Goal: Navigation & Orientation: Find specific page/section

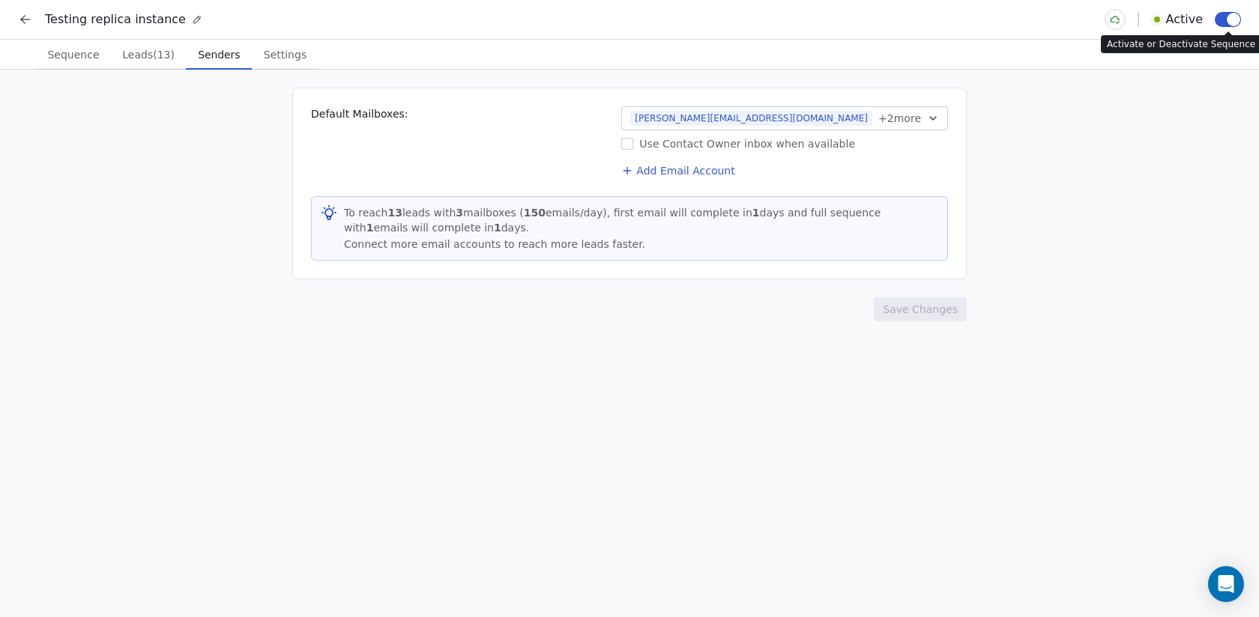
click at [27, 23] on icon at bounding box center [25, 19] width 15 height 15
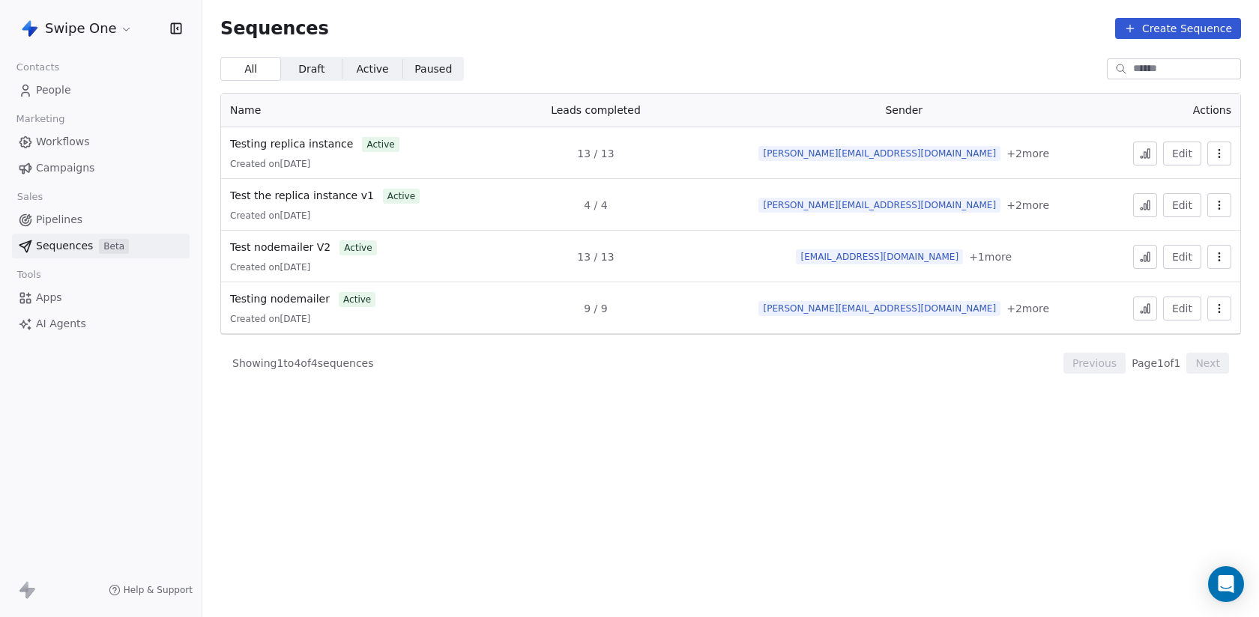
click at [1140, 202] on icon at bounding box center [1145, 205] width 12 height 12
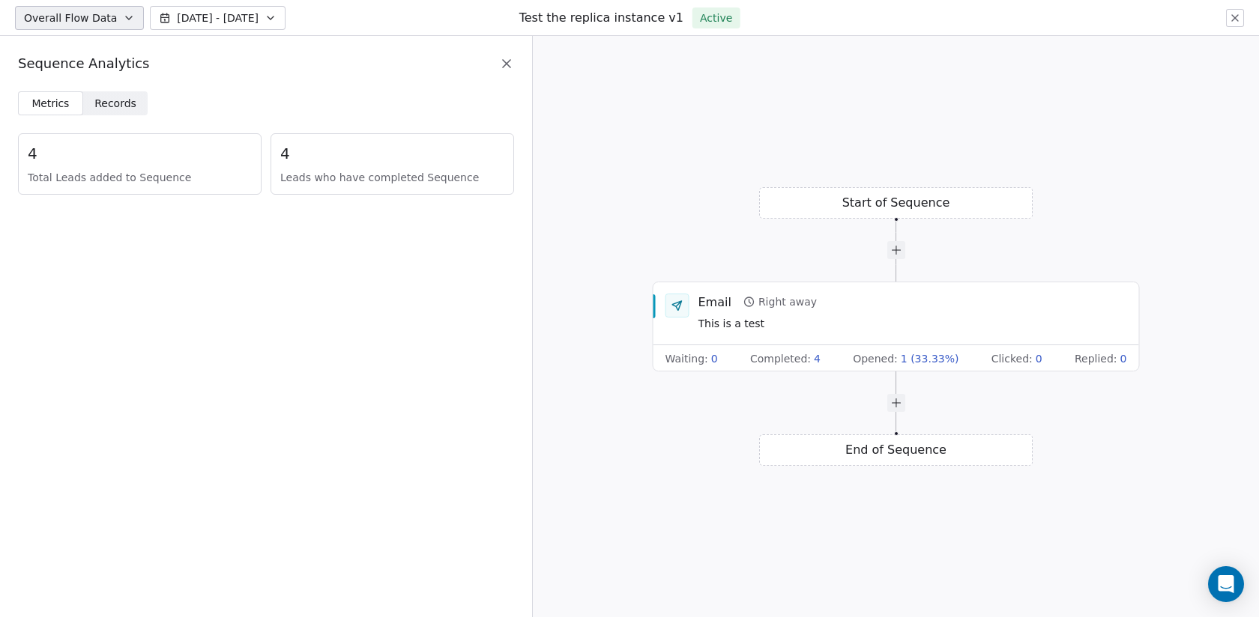
click at [507, 58] on icon at bounding box center [506, 63] width 15 height 15
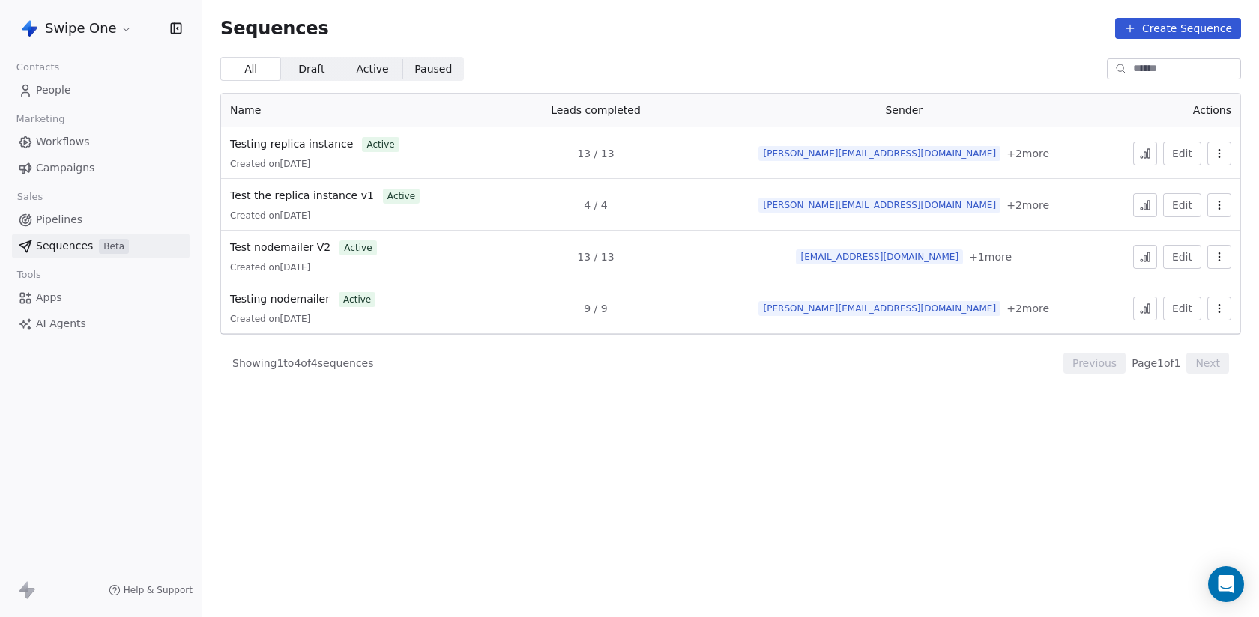
click at [67, 34] on html "Swipe One Contacts People Marketing Workflows Campaigns Sales Pipelines Sequenc…" at bounding box center [629, 308] width 1259 height 617
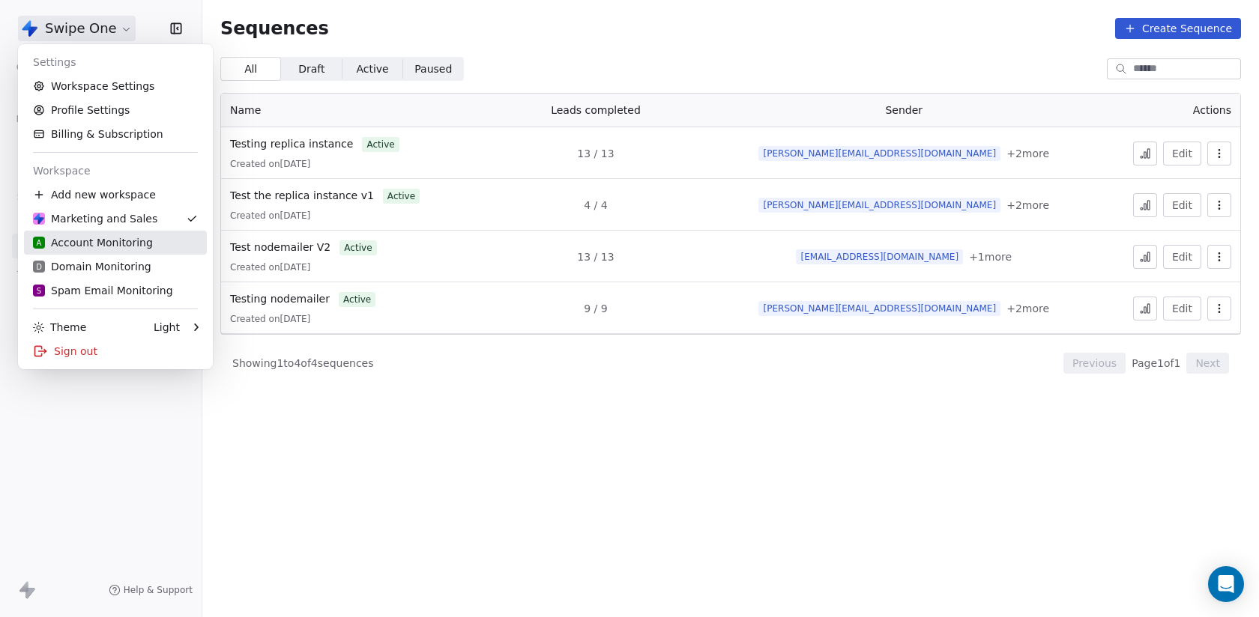
click at [125, 232] on link "A Account Monitoring" at bounding box center [115, 243] width 183 height 24
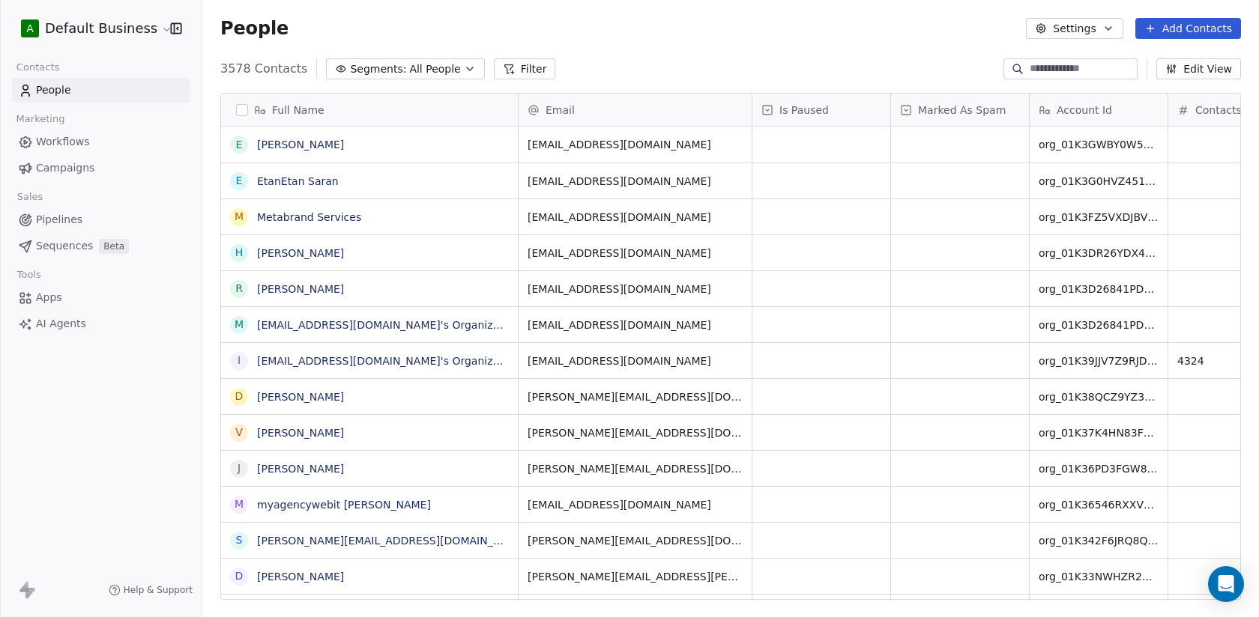
scroll to position [543, 1056]
click at [68, 247] on span "Sequences" at bounding box center [64, 246] width 57 height 16
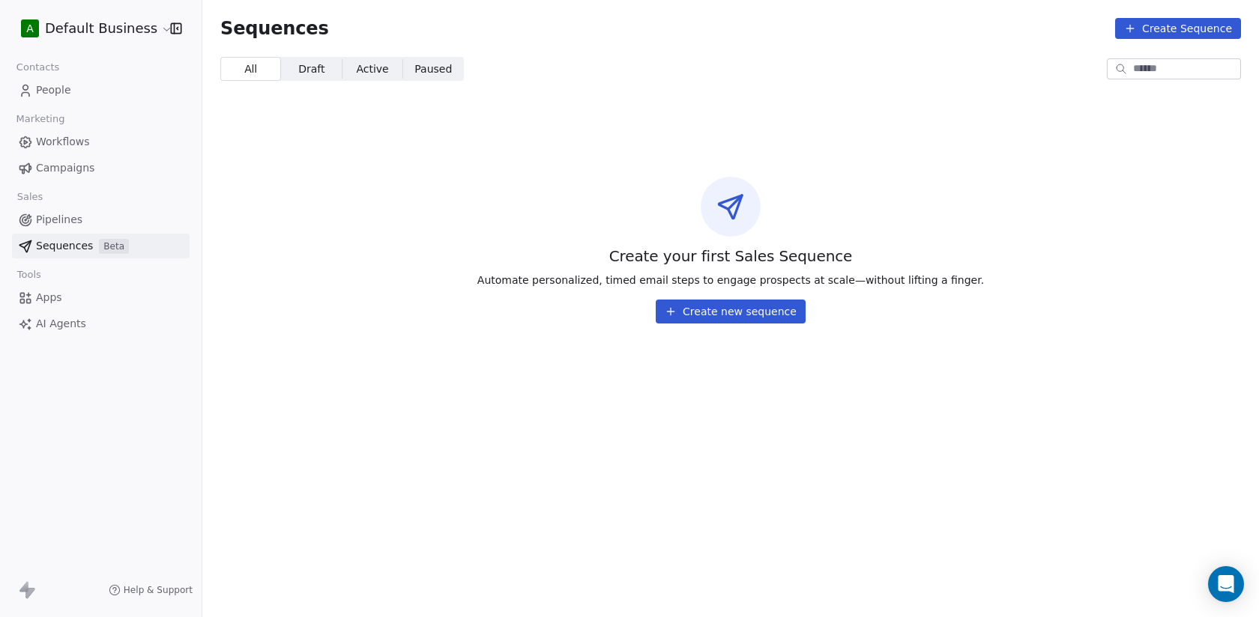
click at [97, 32] on html "A Default Business Contacts People Marketing Workflows Campaigns Sales Pipeline…" at bounding box center [629, 308] width 1259 height 617
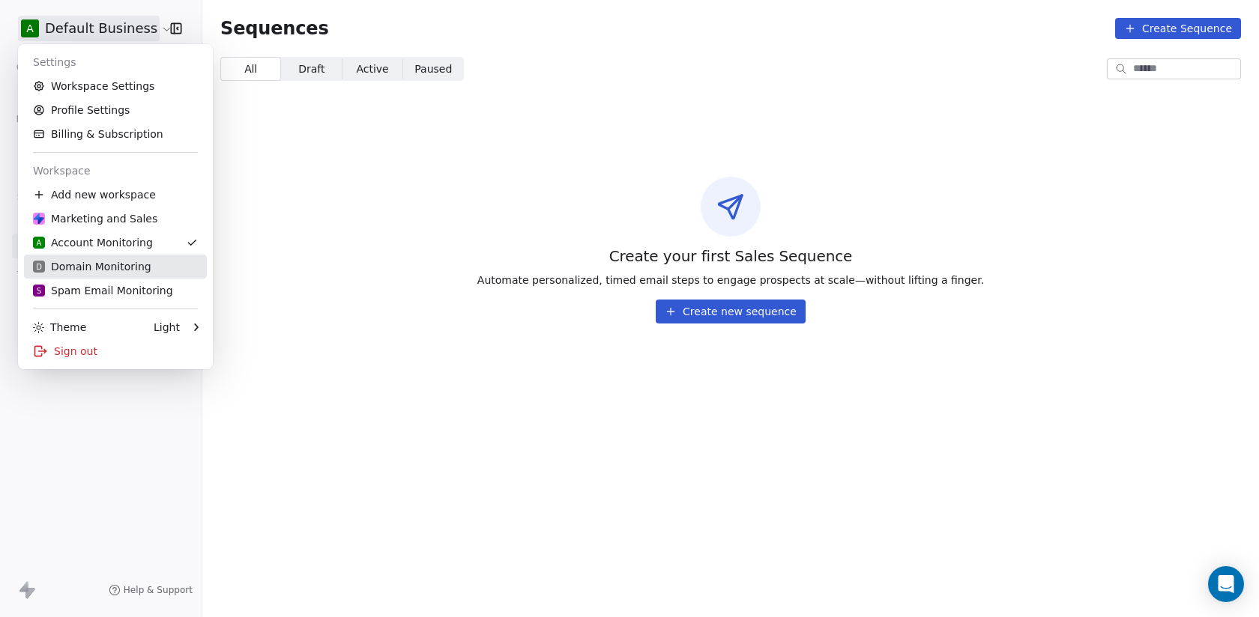
click at [141, 264] on div "D Domain Monitoring" at bounding box center [92, 266] width 118 height 15
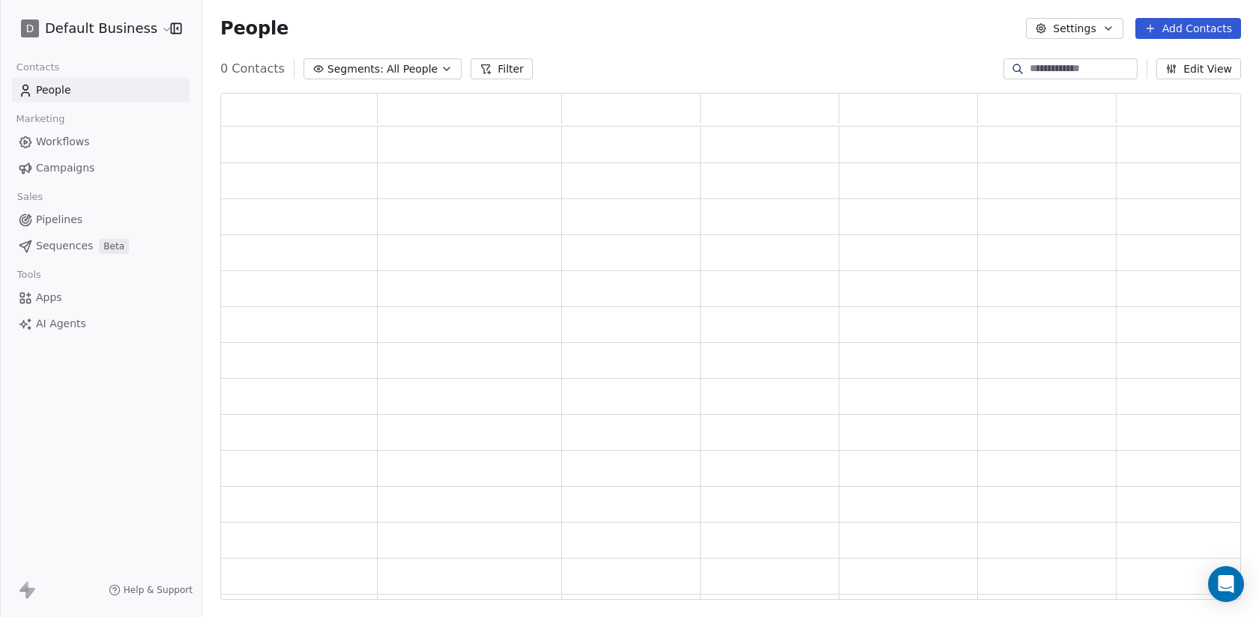
scroll to position [507, 1020]
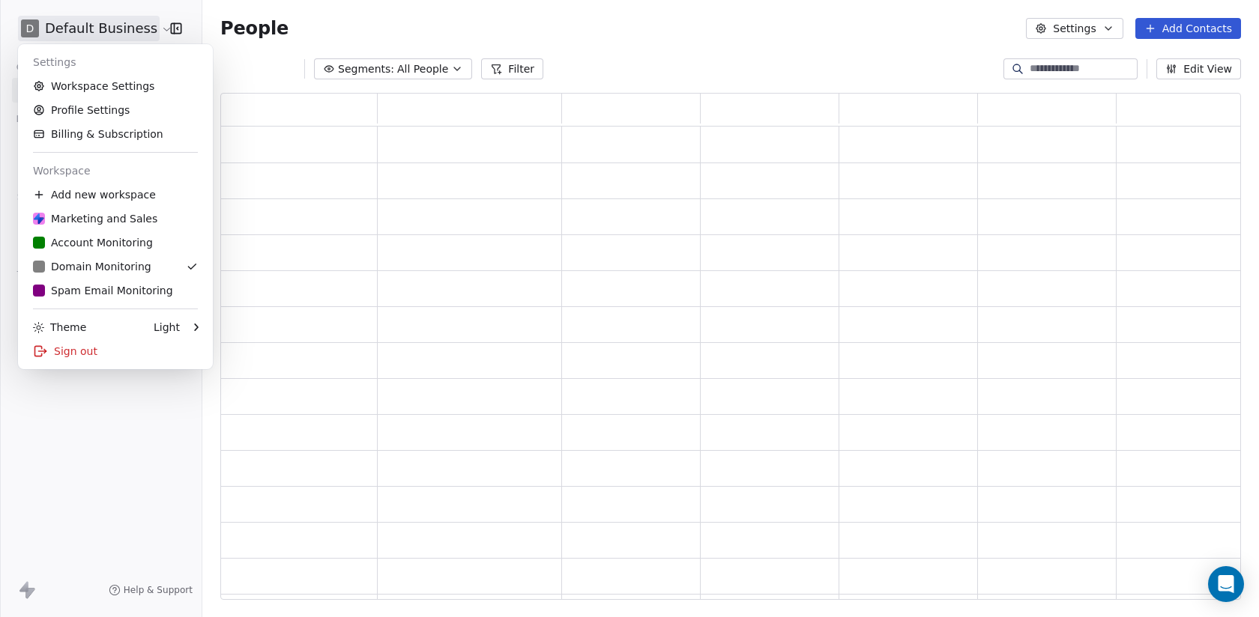
click at [77, 36] on html "D Default Business Contacts People Marketing Workflows Campaigns Sales Pipeline…" at bounding box center [629, 308] width 1259 height 617
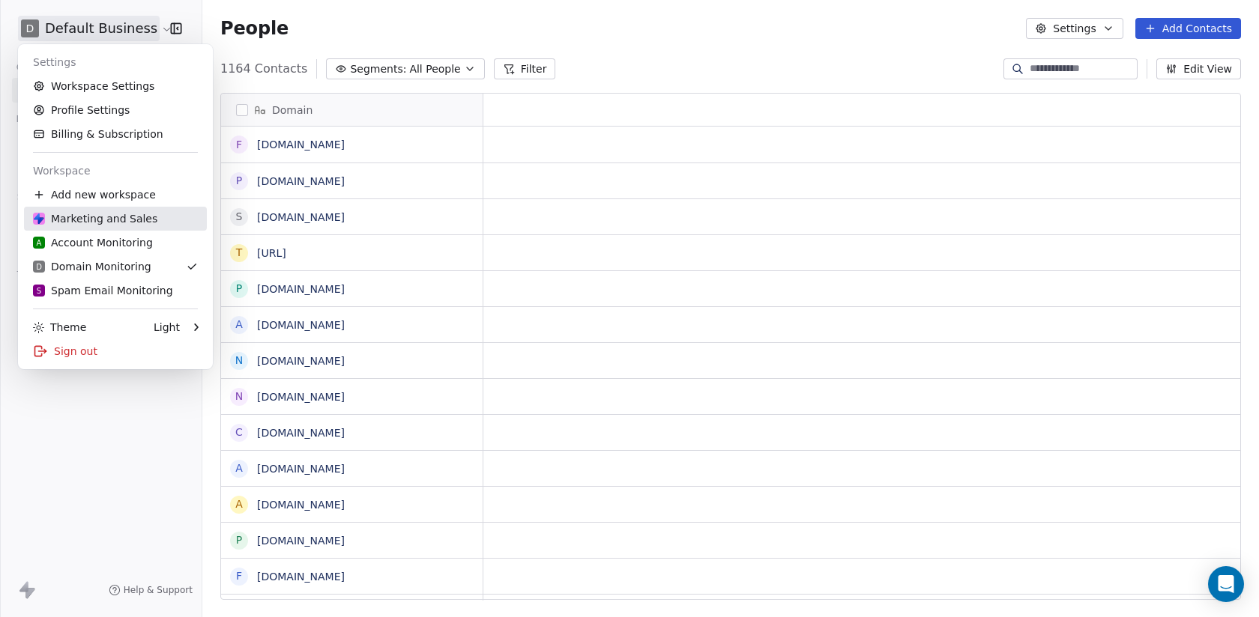
scroll to position [543, 1056]
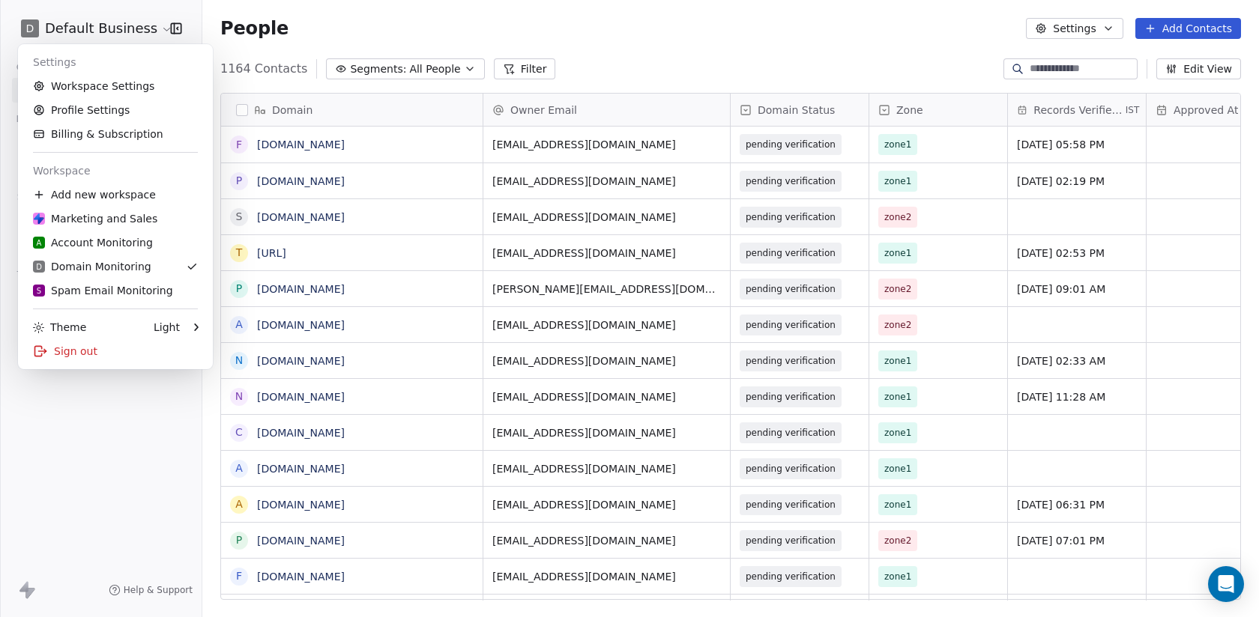
click at [88, 387] on html "D Default Business Contacts People Marketing Workflows Campaigns Sales Pipeline…" at bounding box center [629, 308] width 1259 height 617
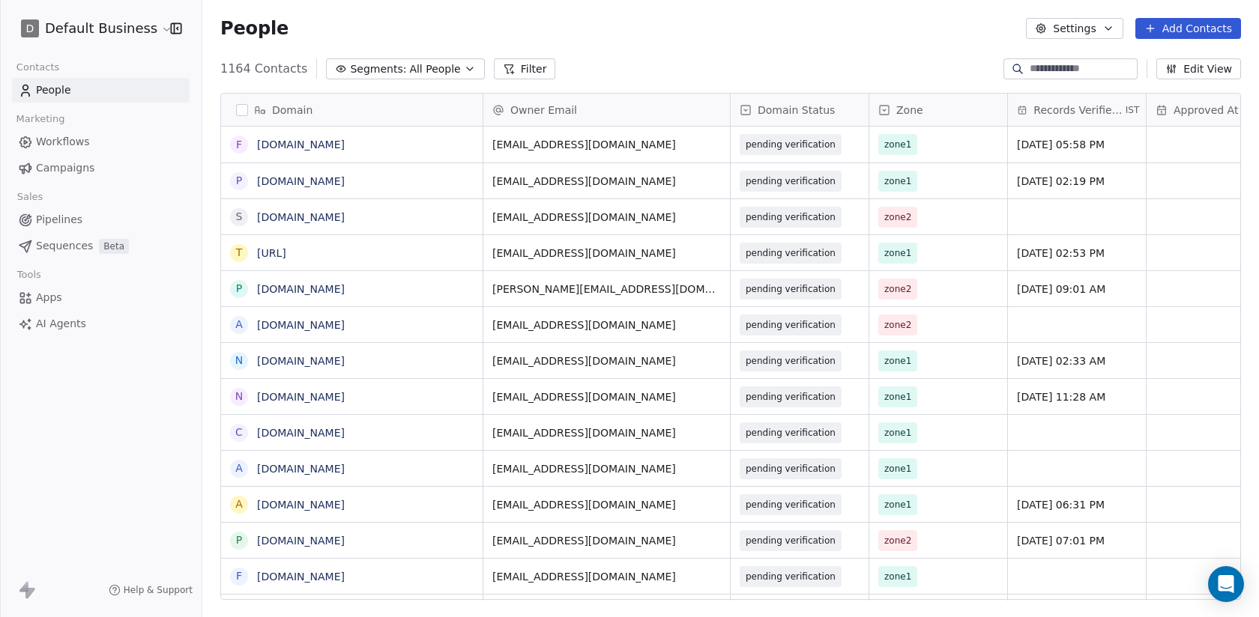
click at [74, 235] on link "Sequences Beta" at bounding box center [101, 246] width 178 height 25
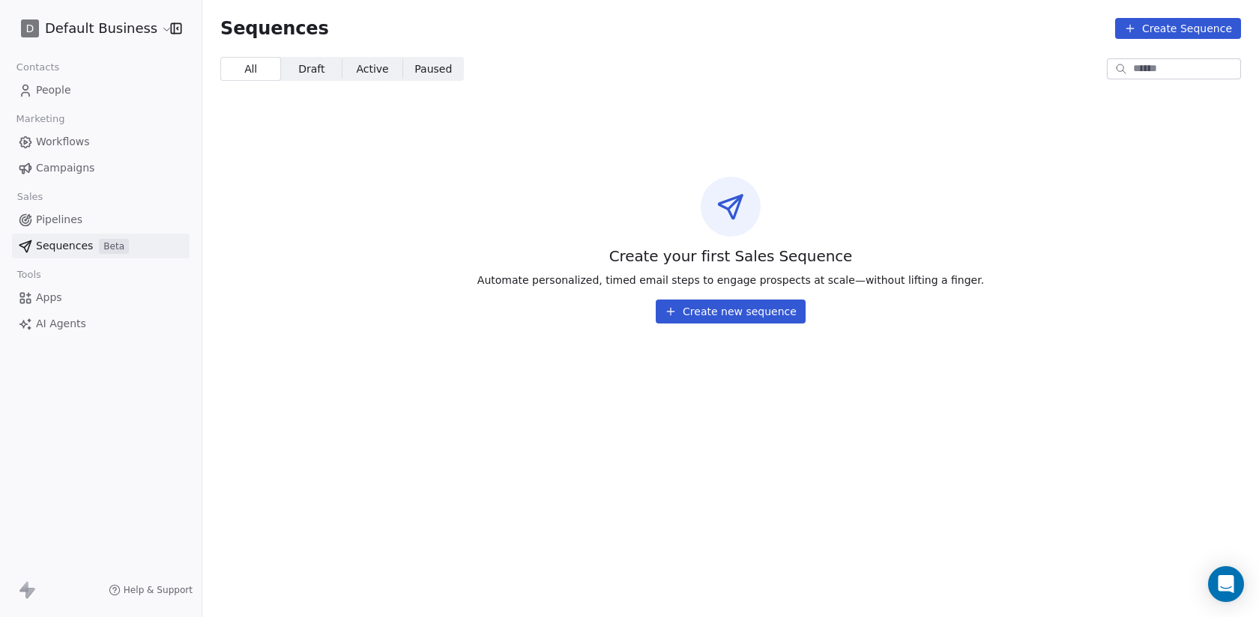
click at [103, 34] on html "D Default Business Contacts People Marketing Workflows Campaigns Sales Pipeline…" at bounding box center [629, 308] width 1259 height 617
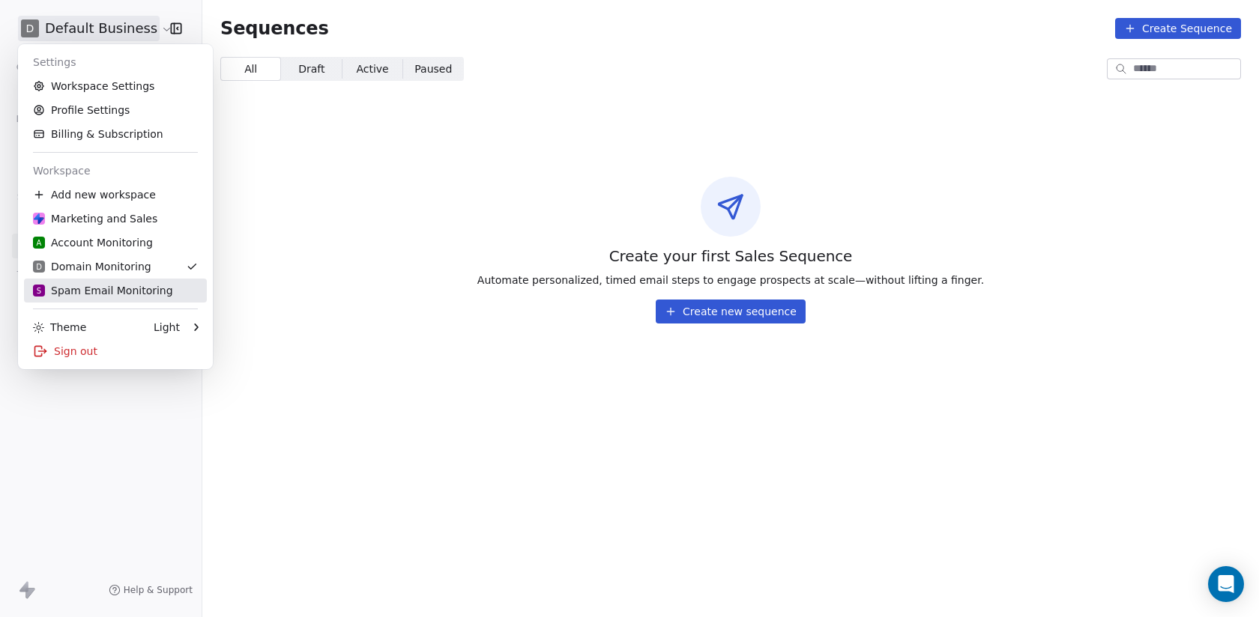
click at [112, 286] on div "S Spam Email Monitoring" at bounding box center [103, 290] width 140 height 15
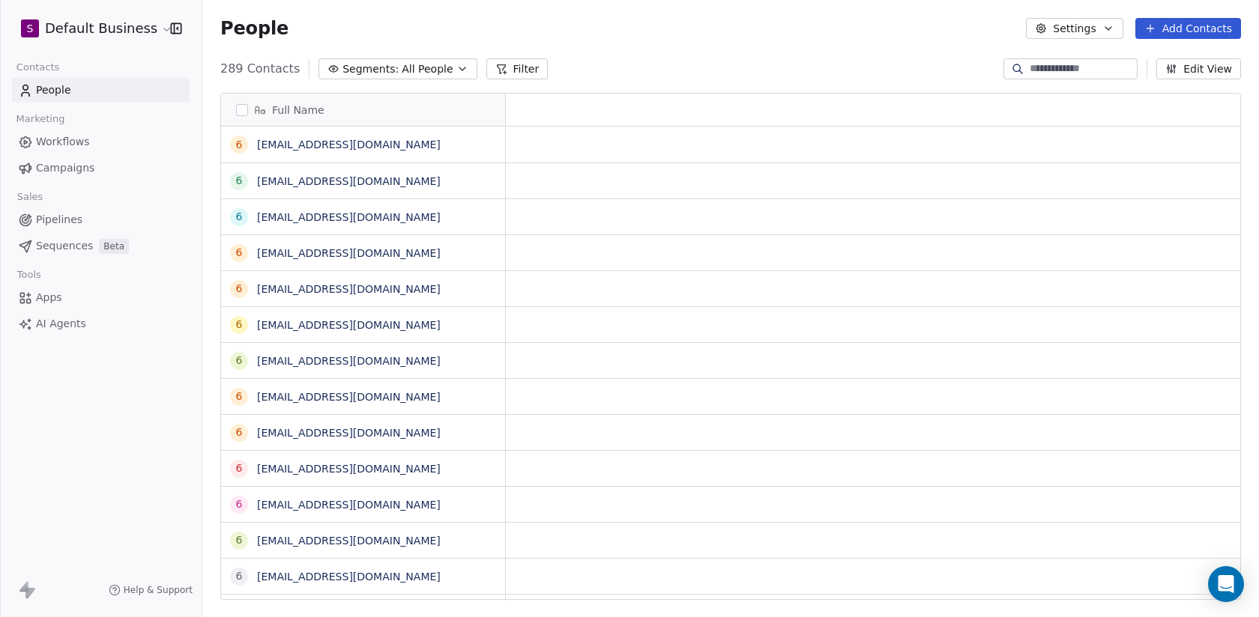
scroll to position [543, 1056]
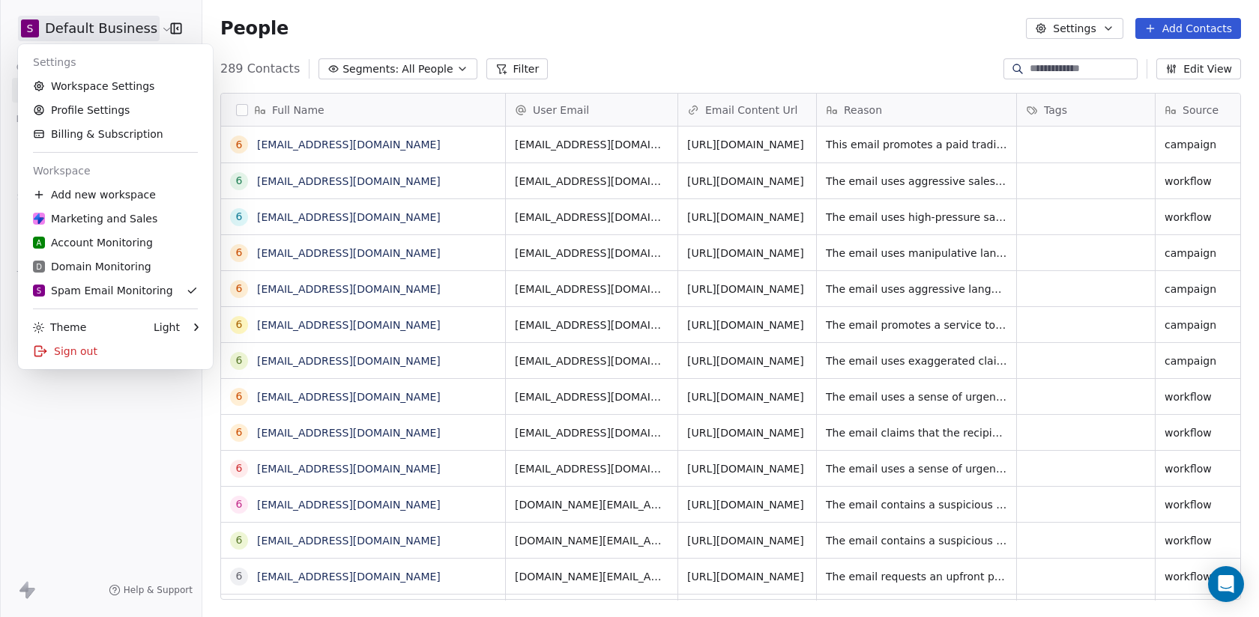
click at [67, 28] on html "S Default Business Contacts People Marketing Workflows Campaigns Sales Pipeline…" at bounding box center [629, 308] width 1259 height 617
click at [70, 342] on div "Sign out" at bounding box center [115, 351] width 183 height 24
